Goal: Task Accomplishment & Management: Manage account settings

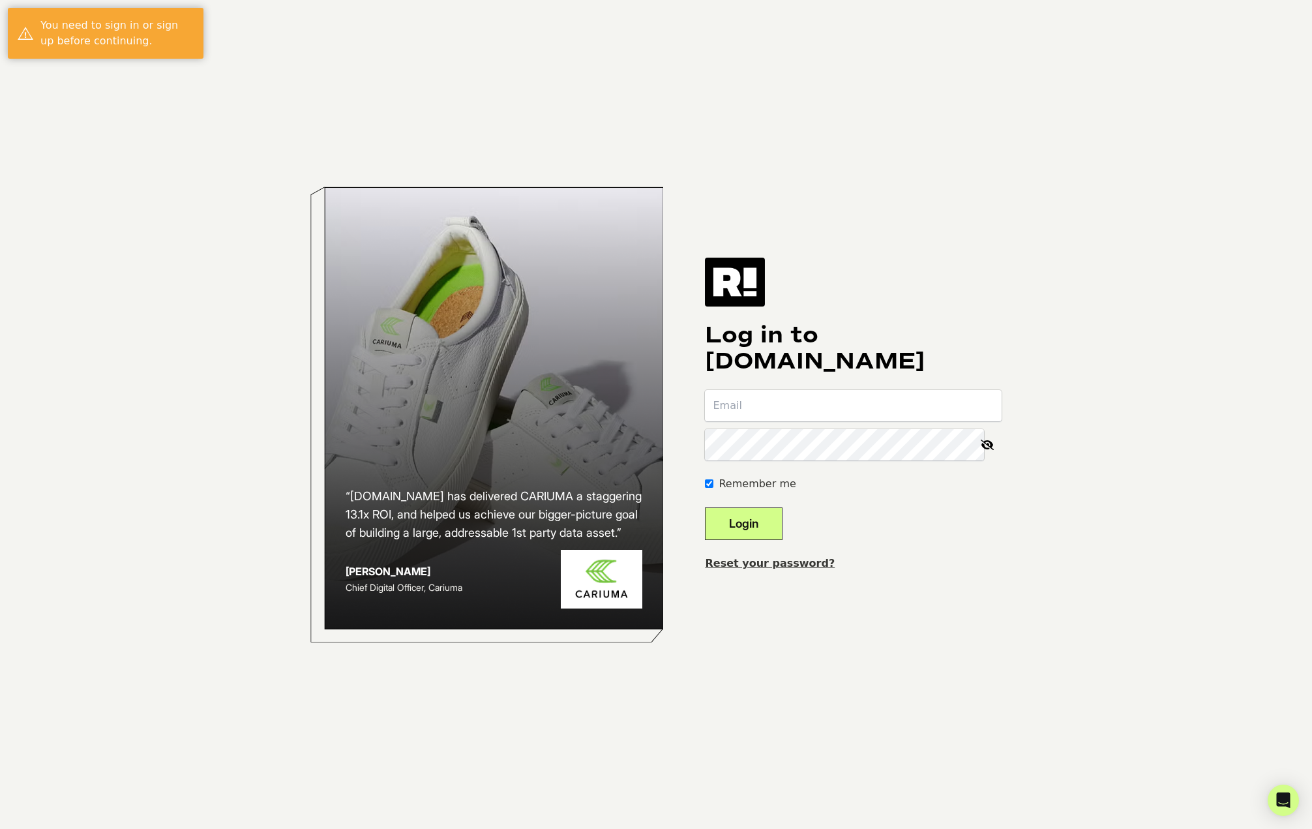
type input "[EMAIL_ADDRESS][DOMAIN_NAME]"
click at [746, 528] on button "Login" at bounding box center [744, 523] width 78 height 33
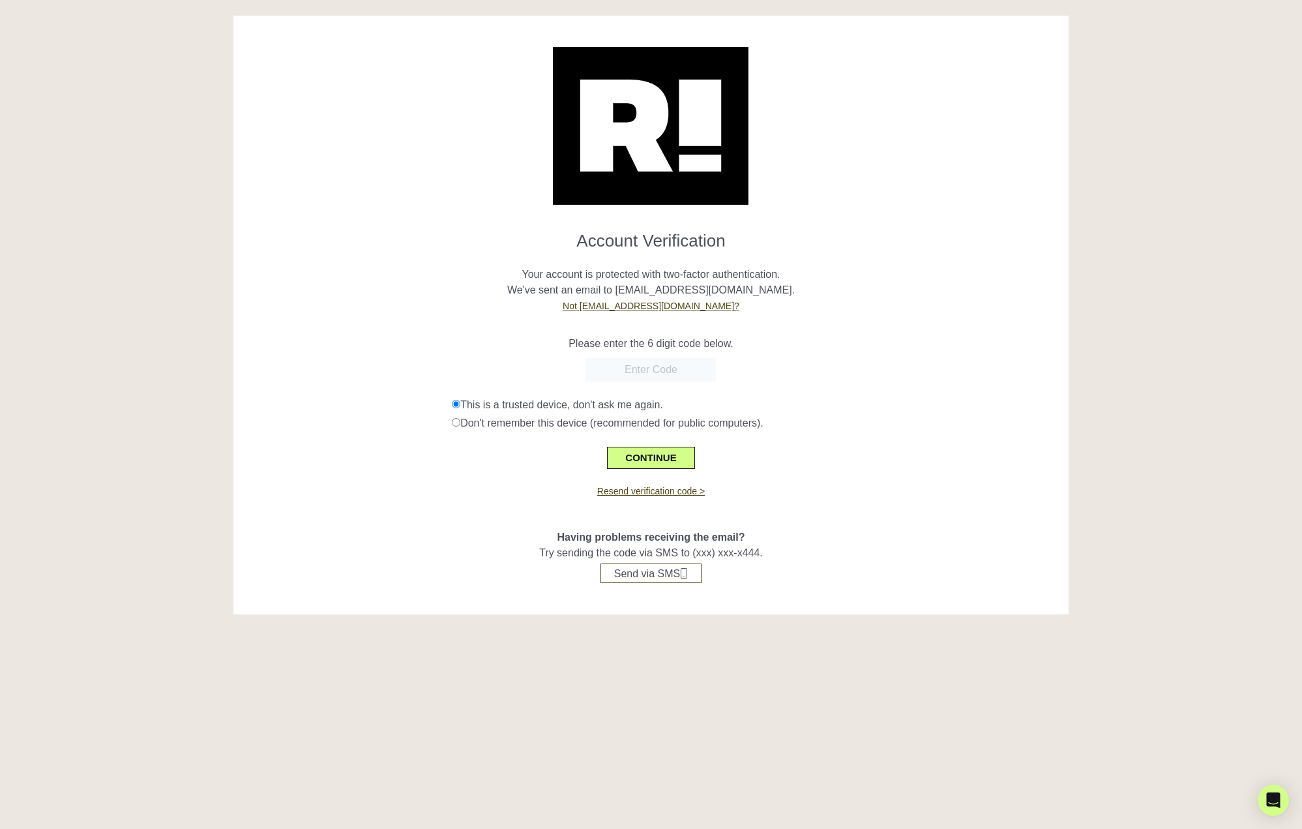
click at [658, 470] on div "Resend verification code >" at bounding box center [651, 483] width 816 height 29
click at [641, 369] on input "text" at bounding box center [651, 369] width 130 height 23
type input "381687"
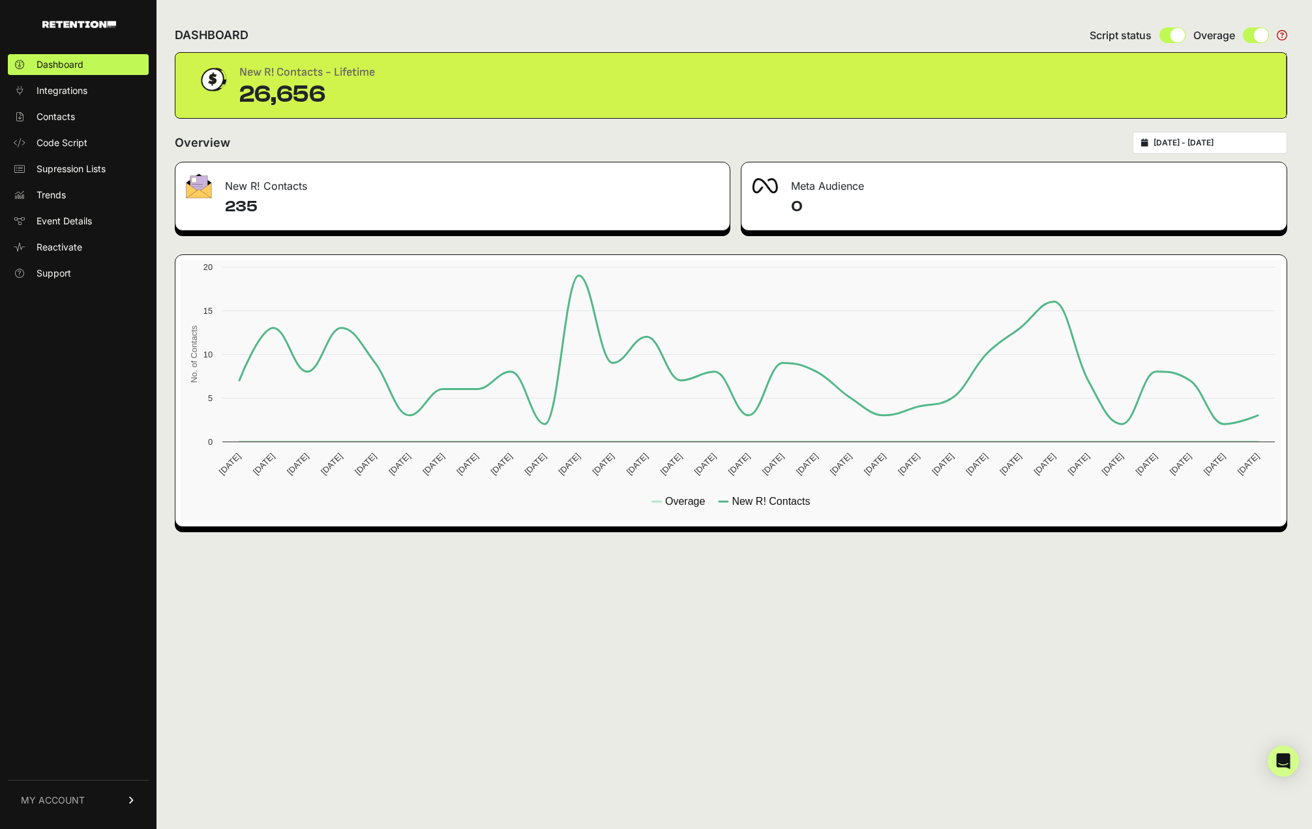
click at [1281, 35] on icon at bounding box center [1282, 35] width 10 height 10
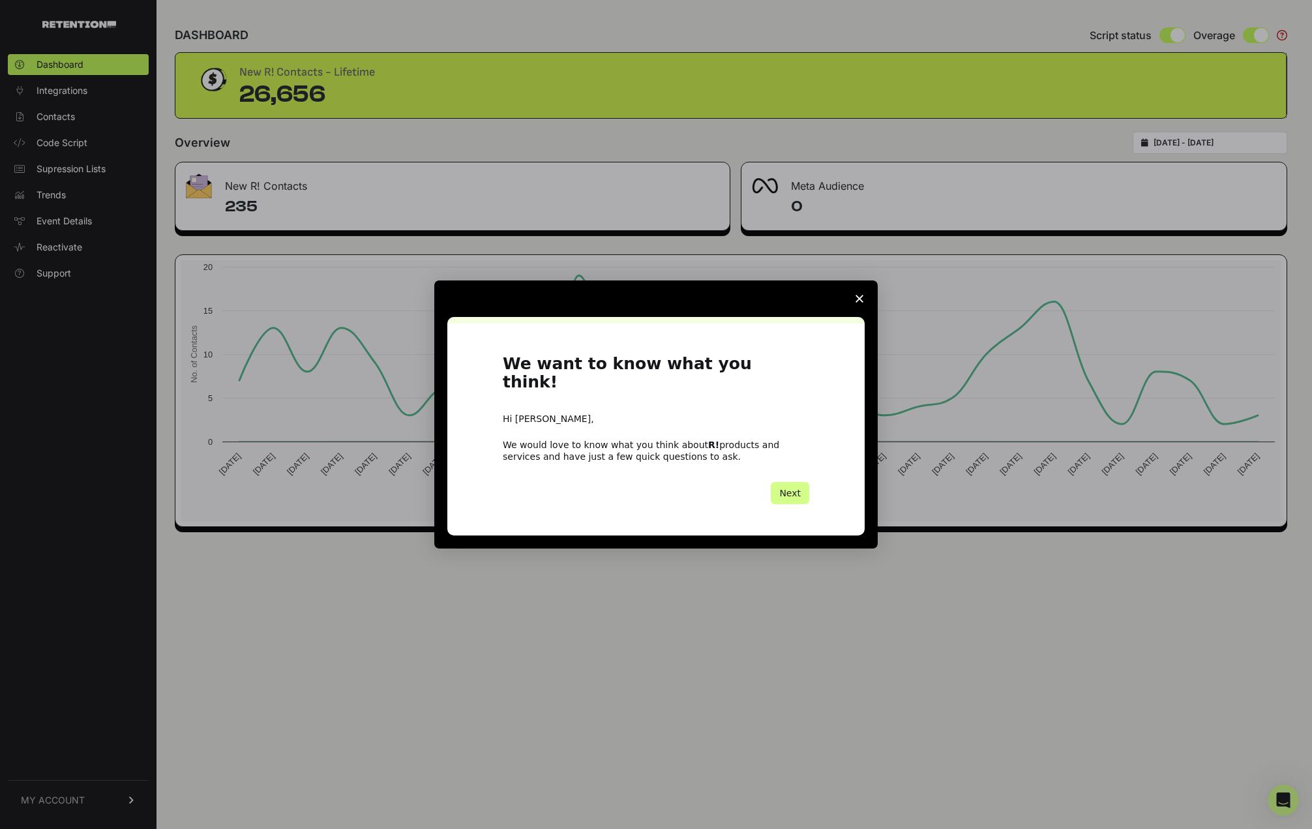
click at [864, 310] on span "Close survey" at bounding box center [859, 298] width 37 height 37
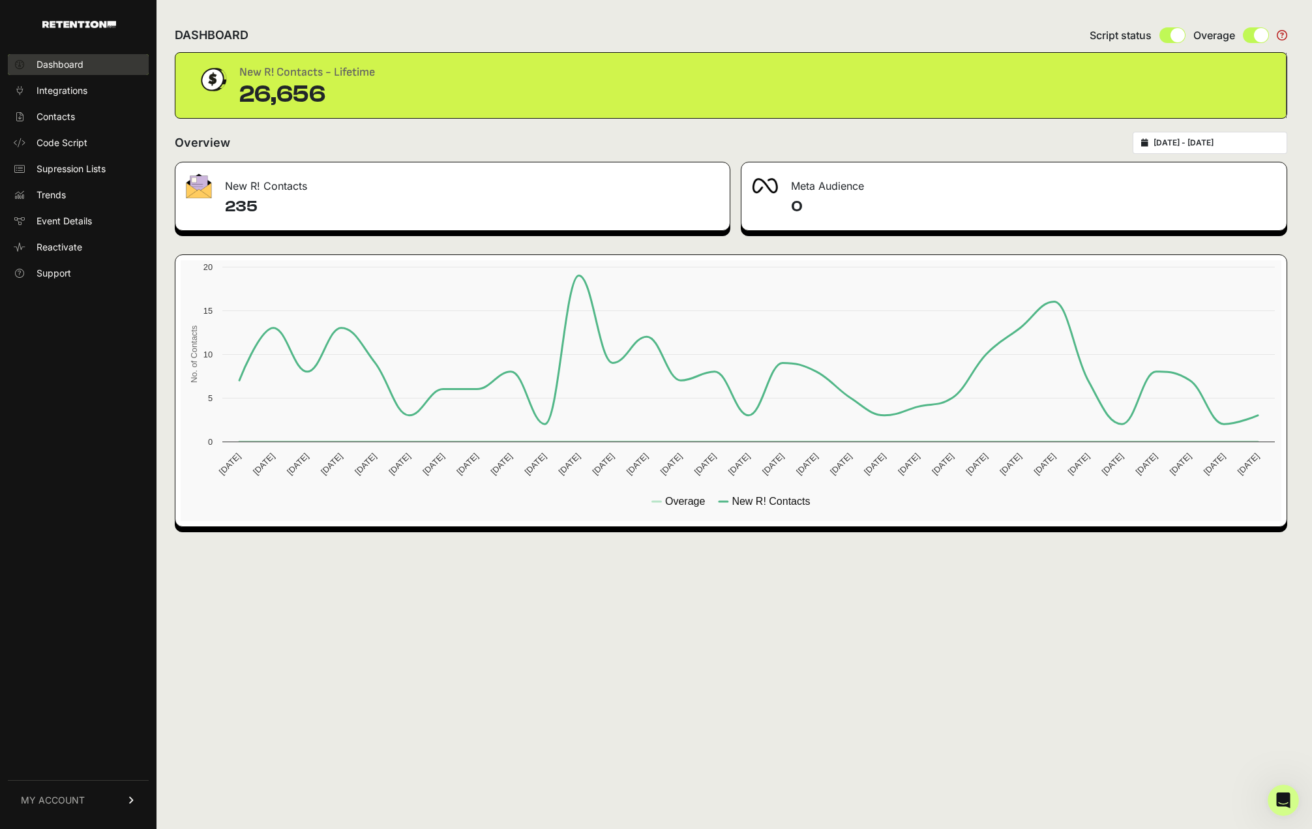
click at [70, 68] on span "Dashboard" at bounding box center [60, 64] width 47 height 13
click at [54, 801] on span "MY ACCOUNT" at bounding box center [53, 800] width 64 height 13
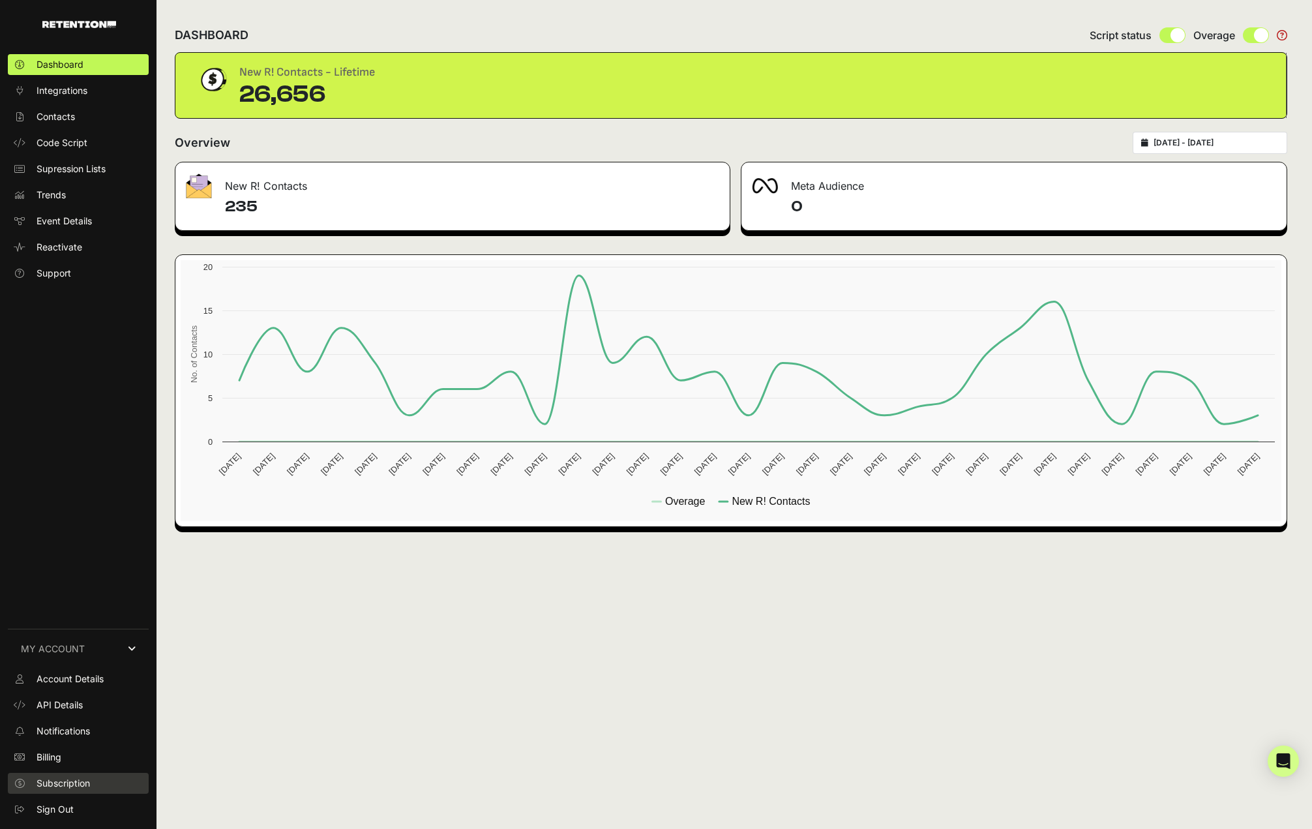
click at [66, 780] on span "Subscription" at bounding box center [63, 783] width 53 height 13
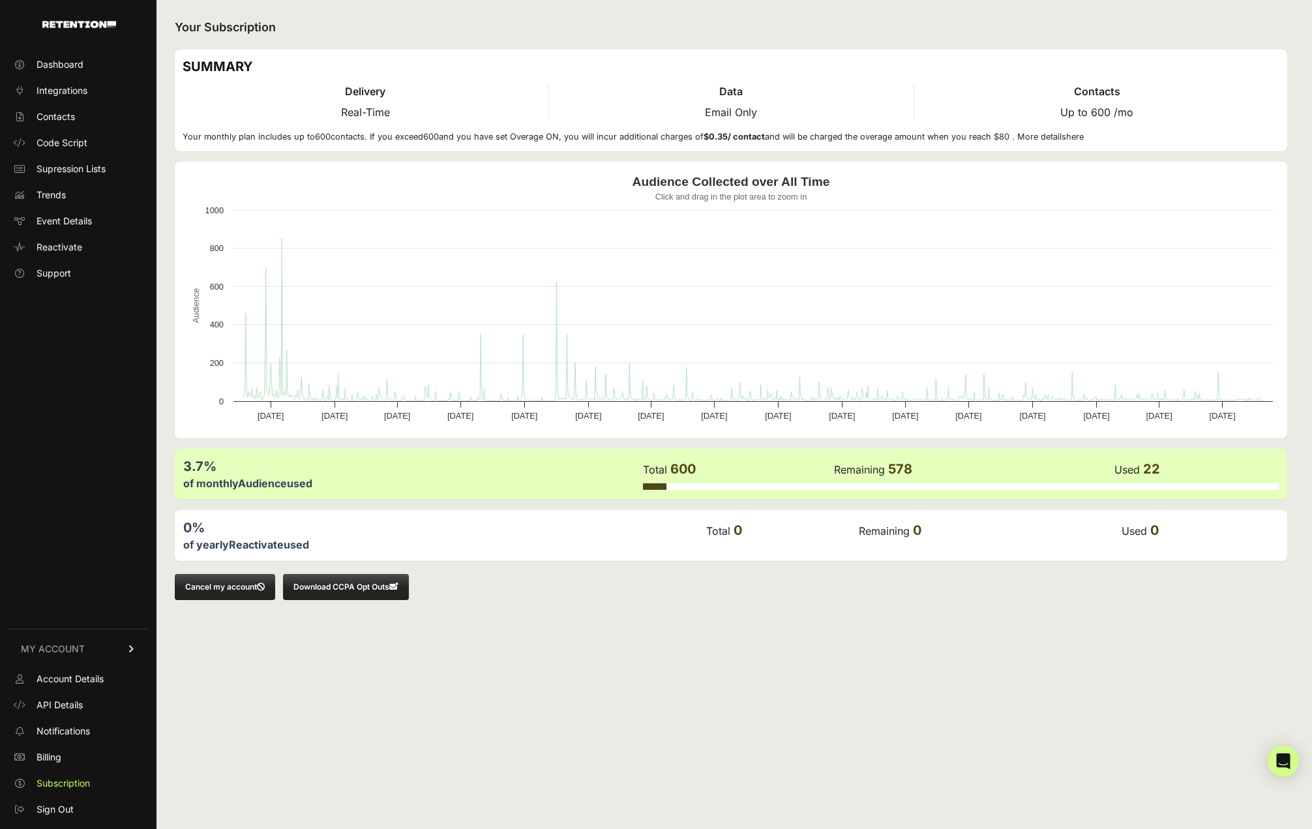
click at [232, 587] on button "Cancel my account" at bounding box center [225, 587] width 100 height 26
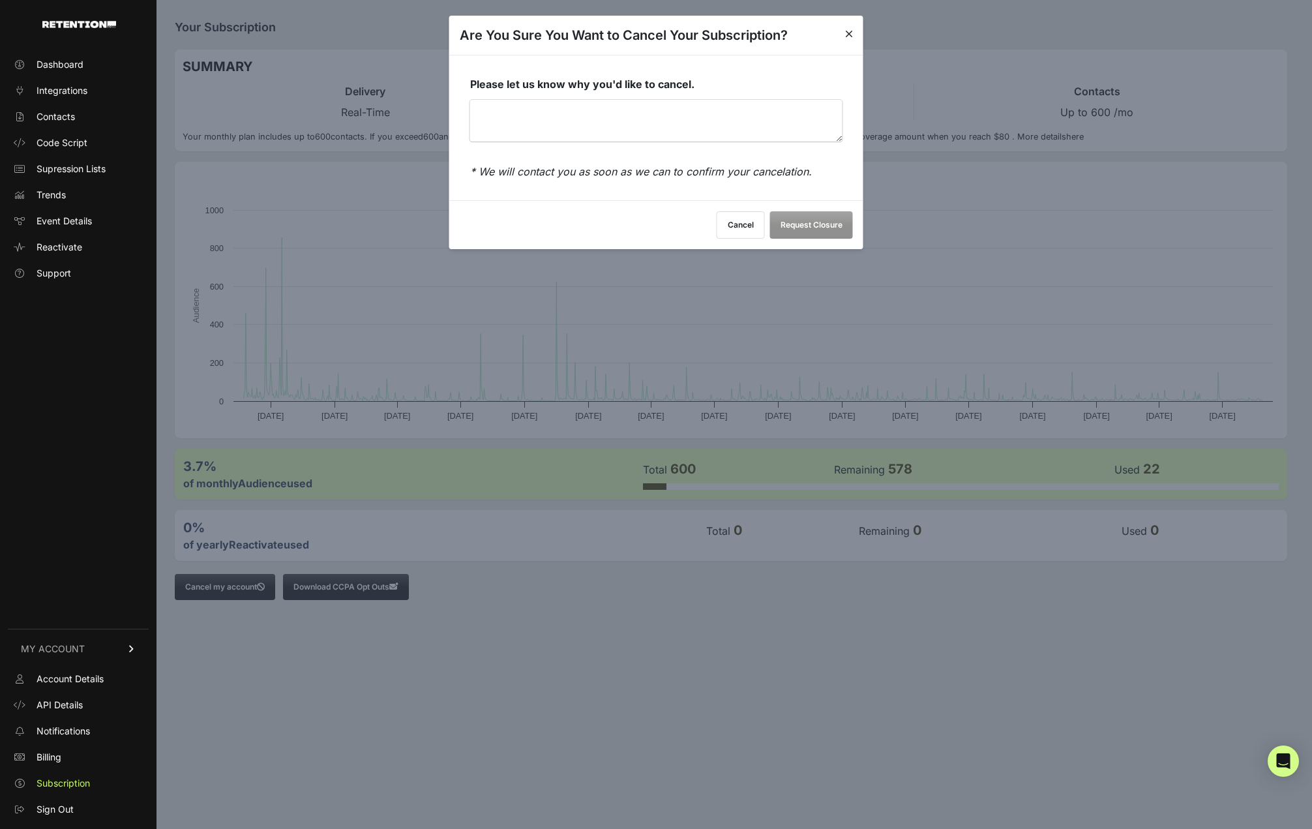
click at [547, 122] on textarea "Please let us know why you'd like to cancel." at bounding box center [656, 121] width 372 height 42
type textarea "getting rid of website"
click at [822, 227] on button "Request Closure" at bounding box center [811, 224] width 83 height 27
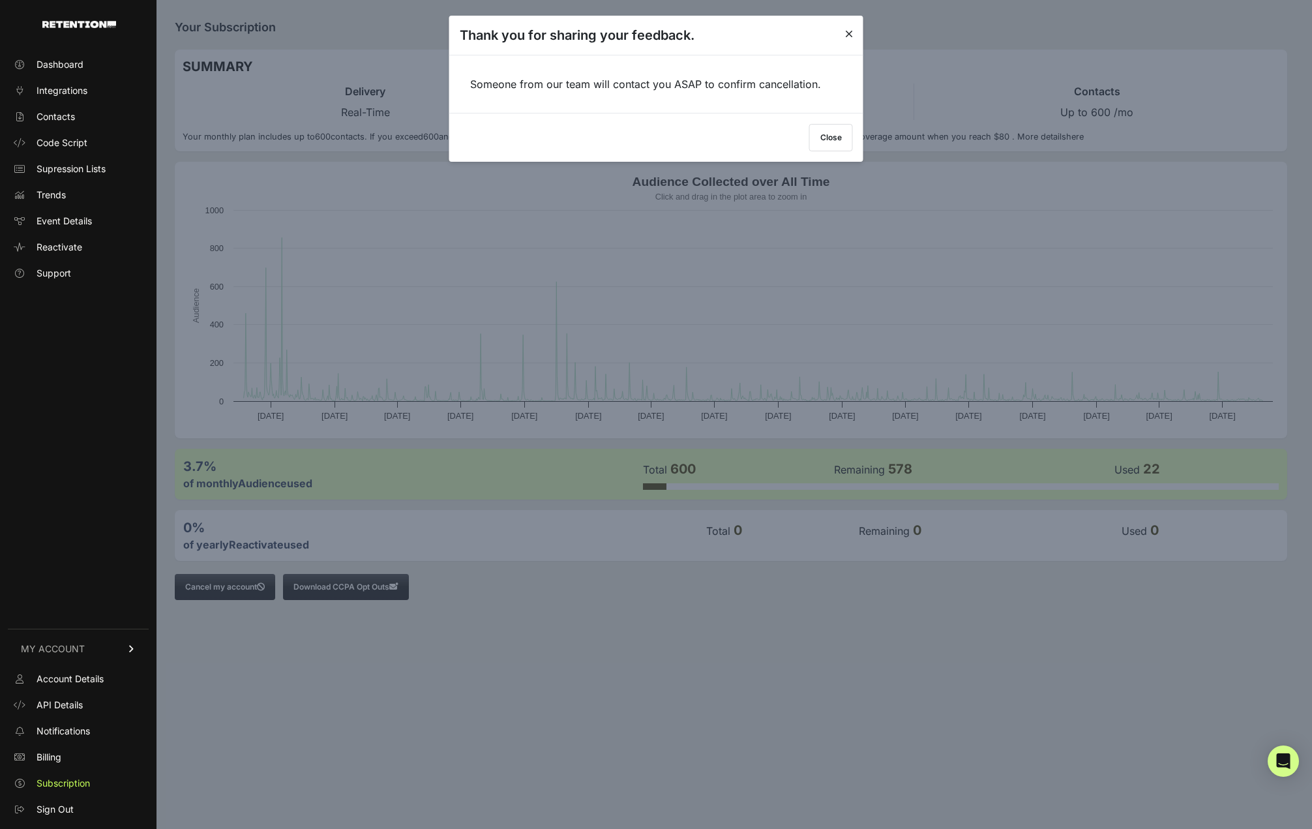
click at [830, 140] on button "Close" at bounding box center [831, 137] width 44 height 27
